Goal: Transaction & Acquisition: Purchase product/service

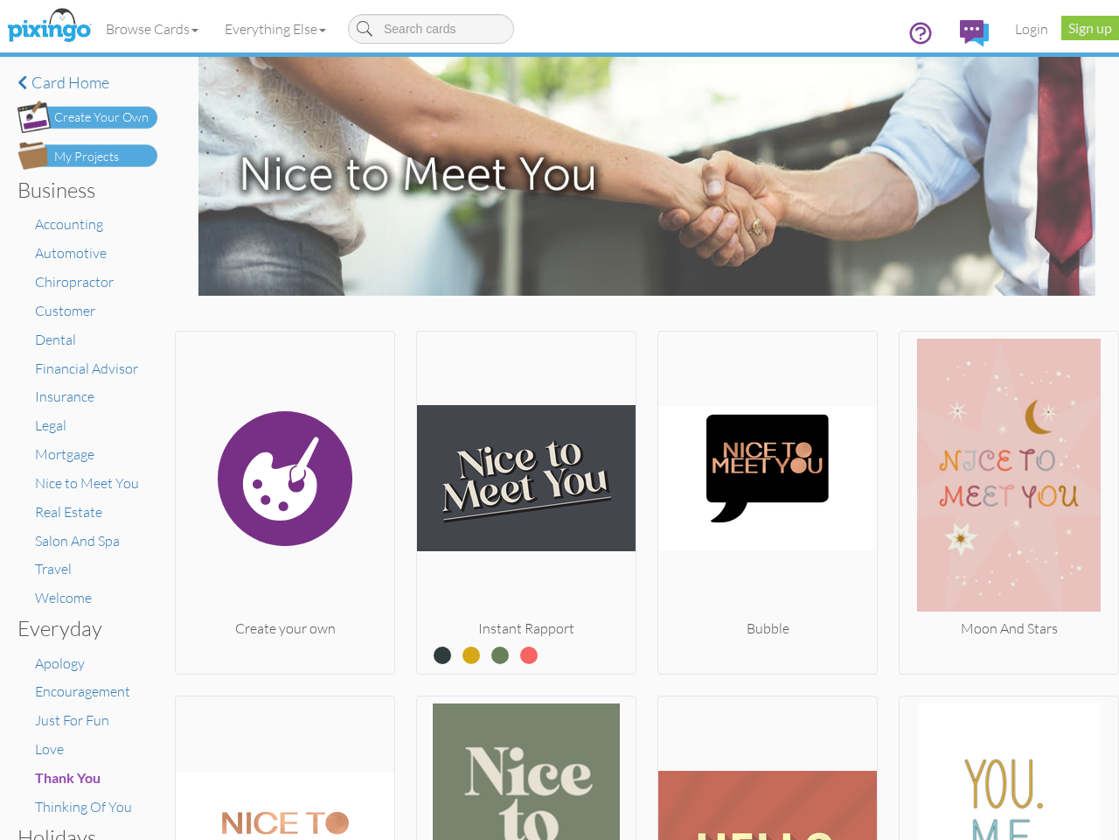
click at [560, 420] on img at bounding box center [526, 478] width 219 height 280
click at [153, 29] on body "Toggle navigation Visit Pixingo Mobile Browse Cards Business Accounting Automot…" at bounding box center [559, 420] width 1119 height 840
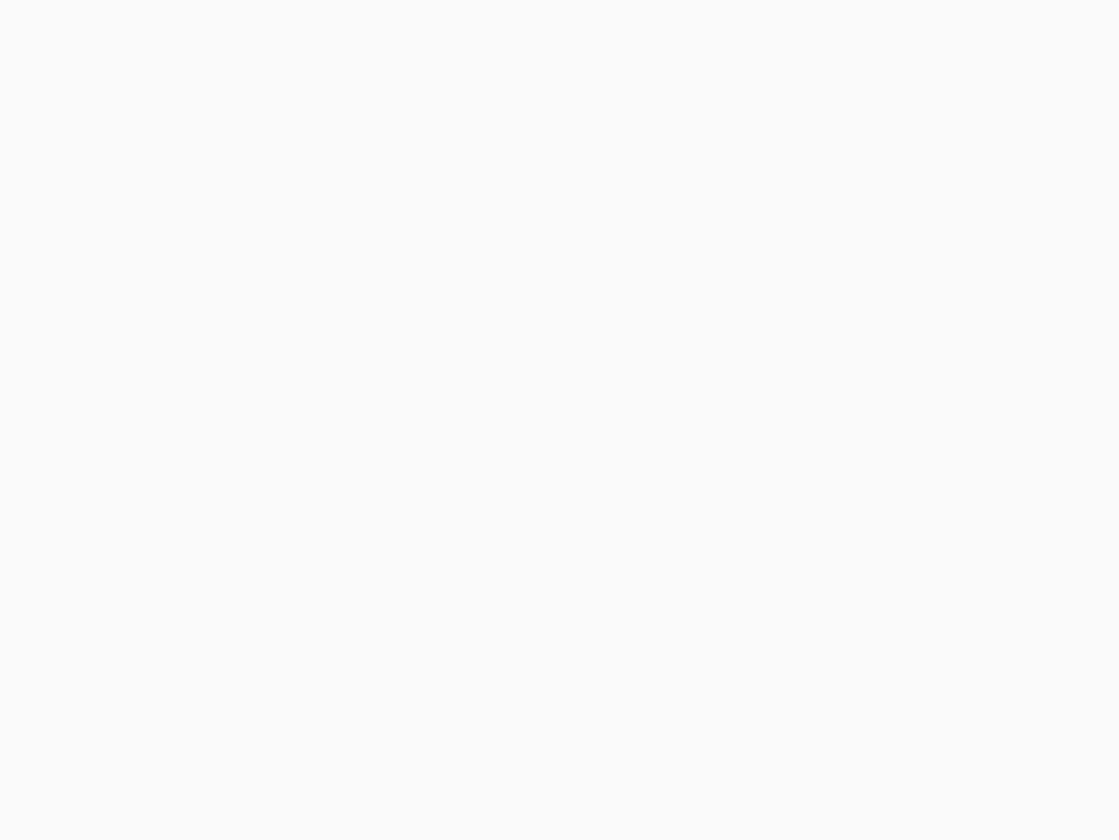
click at [279, 29] on body at bounding box center [559, 420] width 1119 height 840
click at [283, 499] on body at bounding box center [559, 420] width 1119 height 840
click at [521, 499] on body at bounding box center [559, 420] width 1119 height 840
click at [759, 499] on body at bounding box center [559, 420] width 1119 height 840
click at [996, 499] on body at bounding box center [559, 420] width 1119 height 840
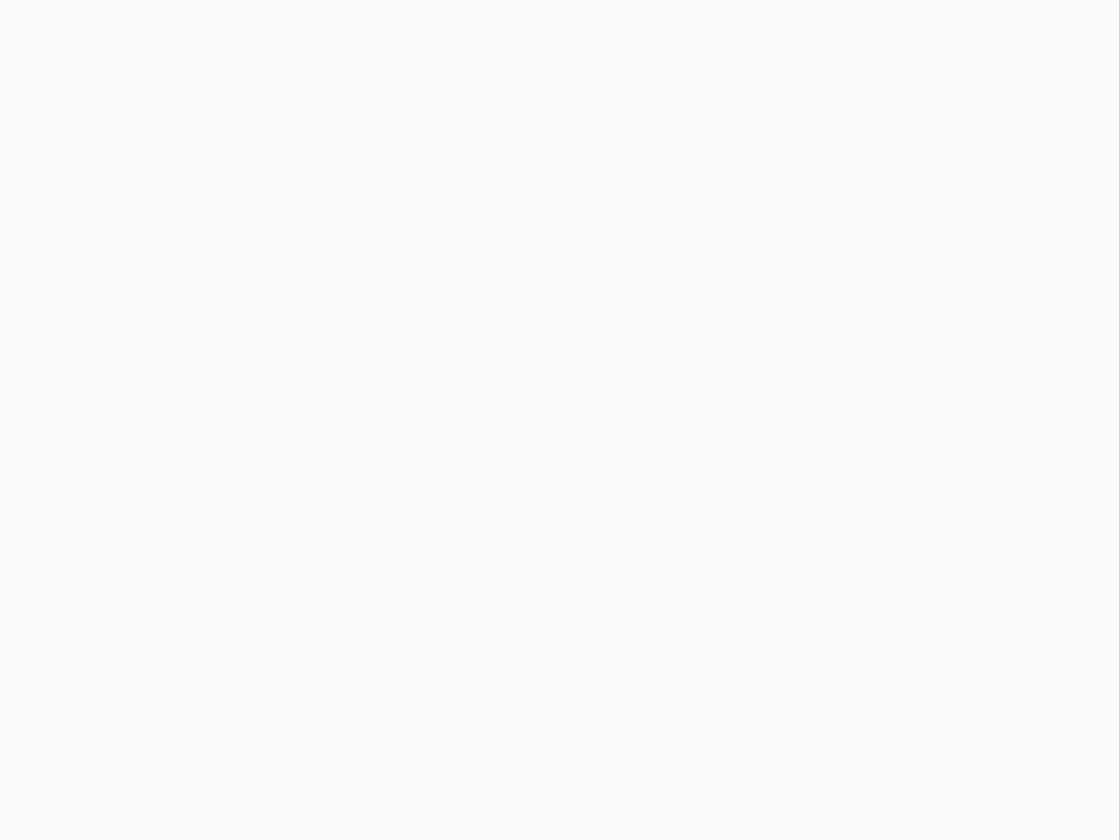
click at [283, 765] on body at bounding box center [559, 420] width 1119 height 840
click at [521, 765] on body at bounding box center [559, 420] width 1119 height 840
click at [759, 765] on body at bounding box center [559, 420] width 1119 height 840
